Goal: Task Accomplishment & Management: Use online tool/utility

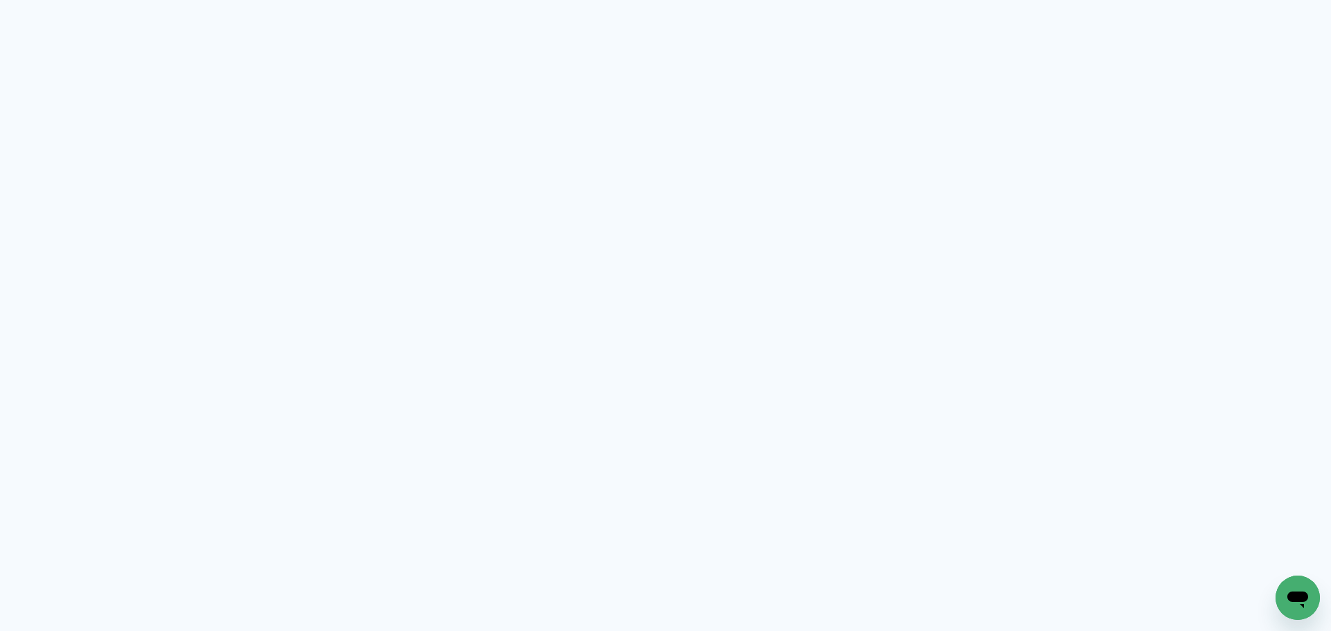
click at [798, 437] on neon-animated-pages "Prosite Website + Landing pages Proof Sistema de seleção e venda de fotos Desig…" at bounding box center [665, 315] width 1331 height 631
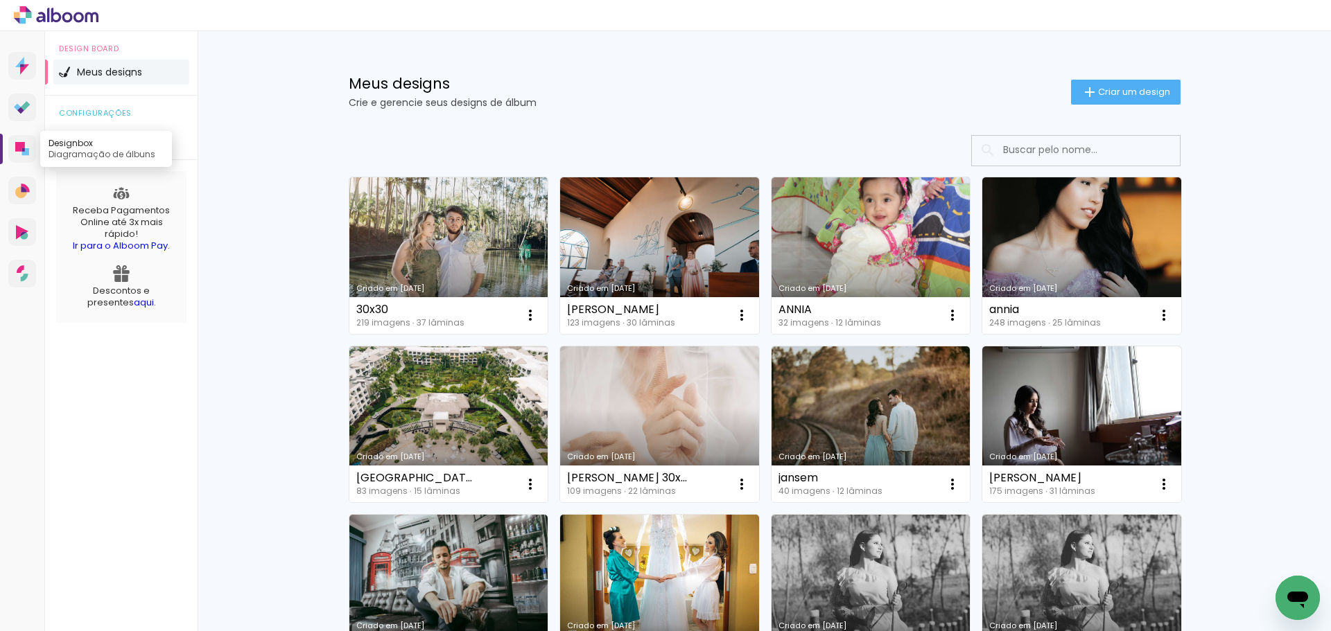
click at [19, 141] on link "Designbox Diagramação de álbuns" at bounding box center [22, 149] width 28 height 28
click at [1142, 85] on paper-button "Criar um design" at bounding box center [1125, 92] width 109 height 25
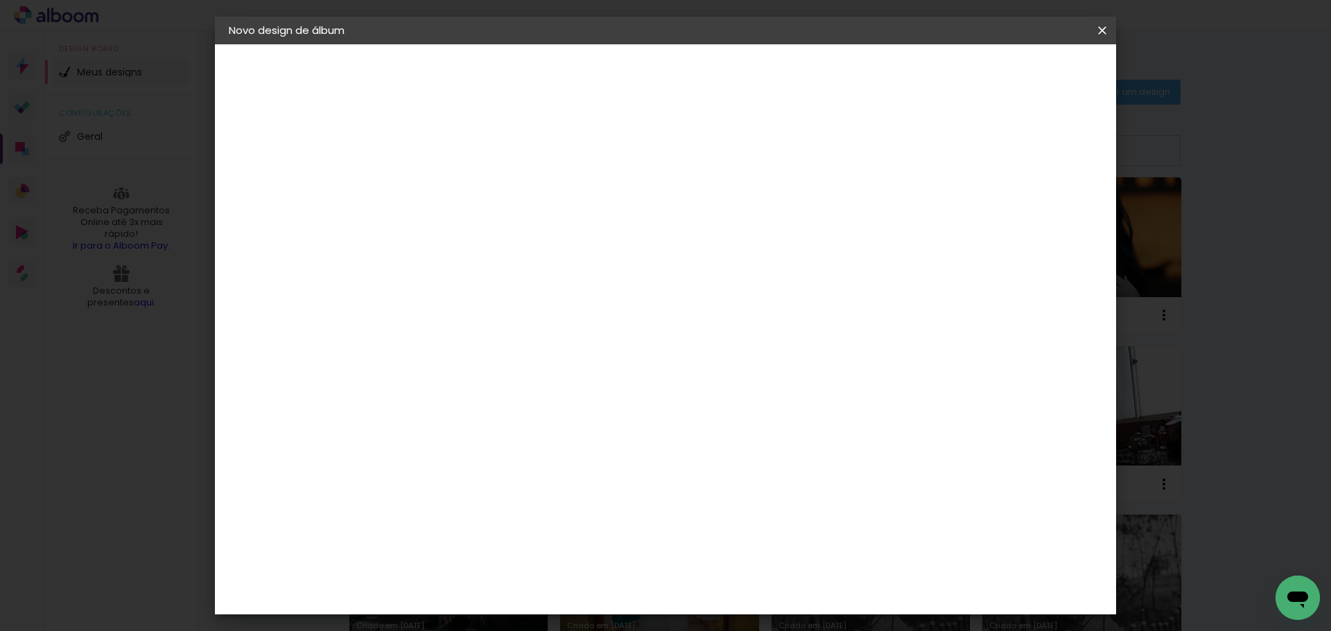
click at [455, 194] on input at bounding box center [455, 185] width 0 height 21
type input "Jamile"
type paper-input "Jamile"
click at [597, 64] on paper-button "Avançar" at bounding box center [563, 74] width 68 height 24
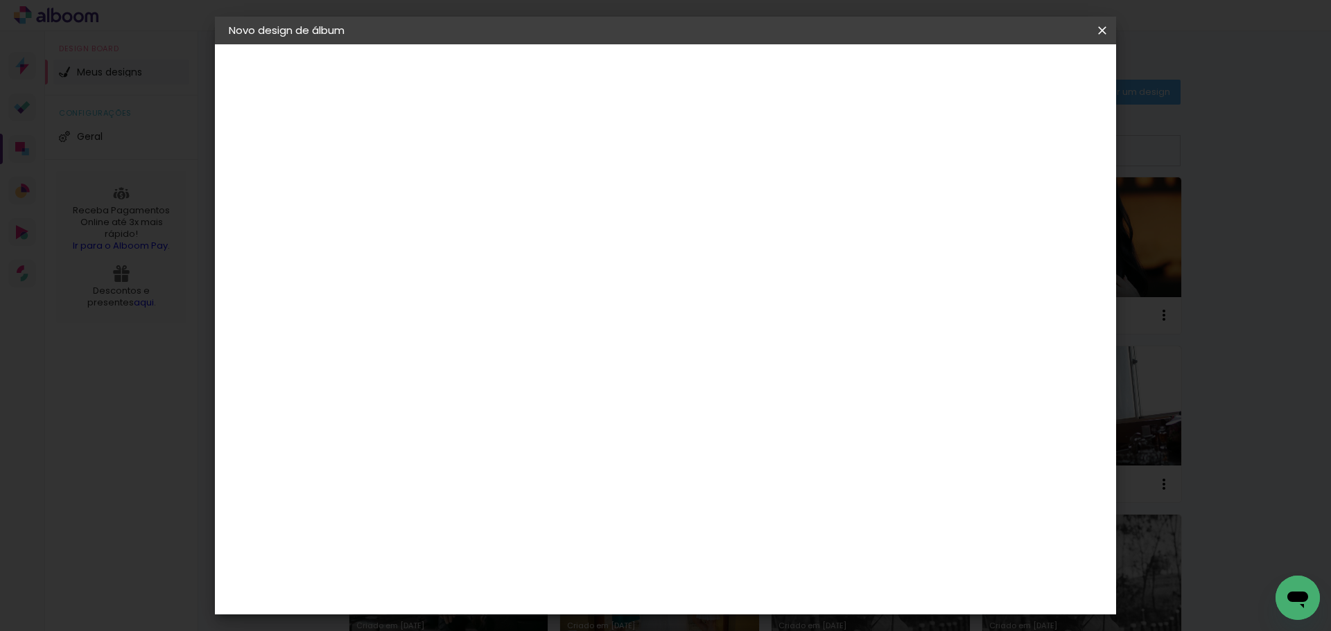
click at [489, 437] on div "Canaan Álbuns" at bounding box center [467, 448] width 43 height 22
click at [0, 0] on slot "Avançar" at bounding box center [0, 0] width 0 height 0
click at [549, 475] on span "30 × 30" at bounding box center [516, 489] width 64 height 28
click at [681, 76] on paper-button "Avançar" at bounding box center [647, 74] width 68 height 24
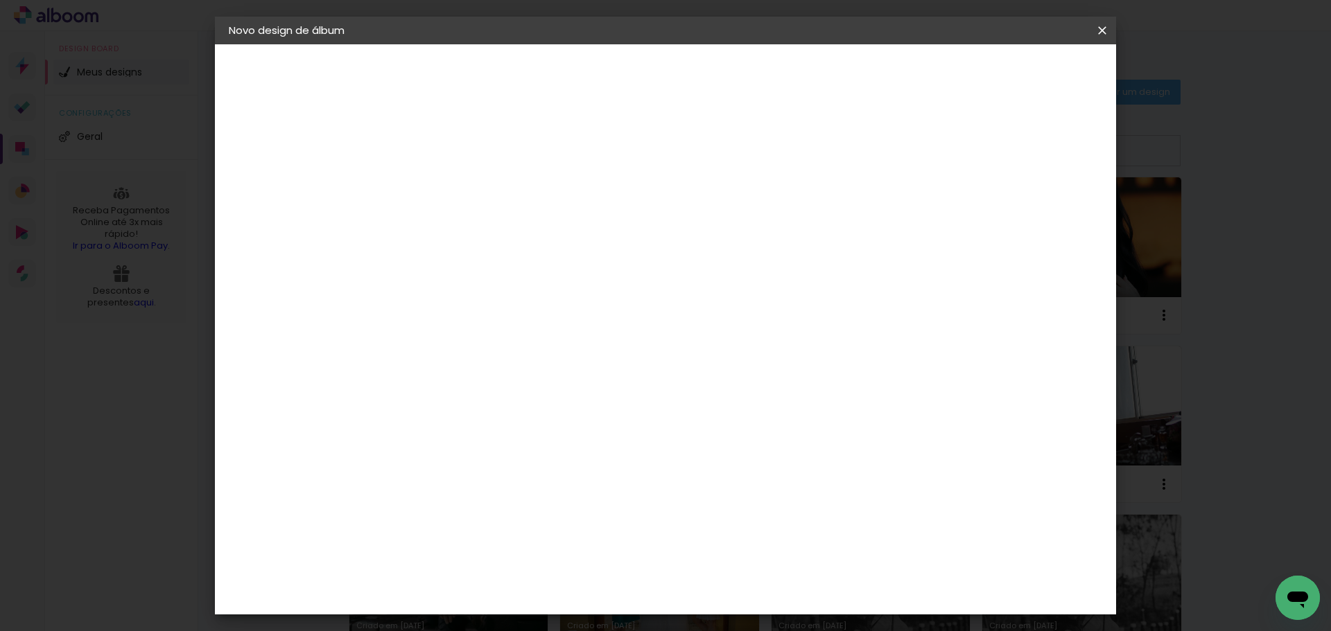
click at [937, 152] on div at bounding box center [930, 149] width 12 height 12
type paper-checkbox "on"
click at [1015, 78] on span "Iniciar design" at bounding box center [983, 74] width 63 height 10
